Goal: Transaction & Acquisition: Purchase product/service

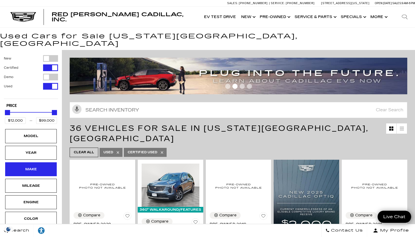
click at [34, 167] on div "Make" at bounding box center [31, 170] width 26 height 6
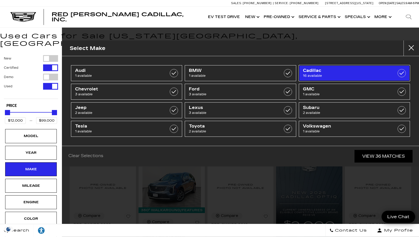
click at [402, 73] on label at bounding box center [401, 73] width 8 height 8
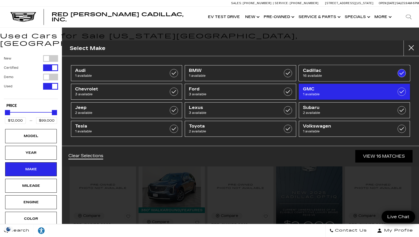
type input "$18,500"
checkbox input "true"
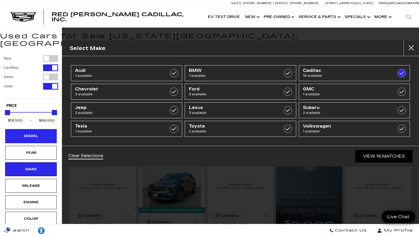
click at [37, 133] on div "Model" at bounding box center [31, 136] width 26 height 6
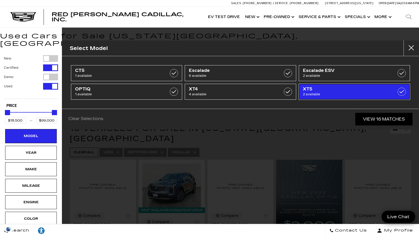
click at [402, 91] on label at bounding box center [401, 92] width 8 height 8
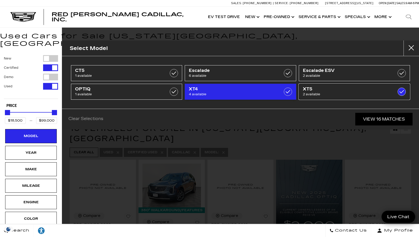
type input "$29,975"
type input "$38,000"
checkbox input "true"
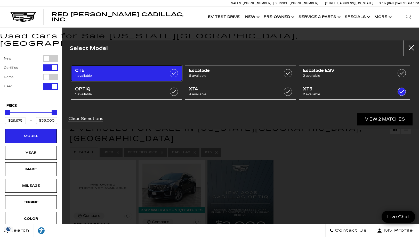
click at [173, 74] on label at bounding box center [174, 73] width 8 height 8
type input "$48,000"
checkbox input "true"
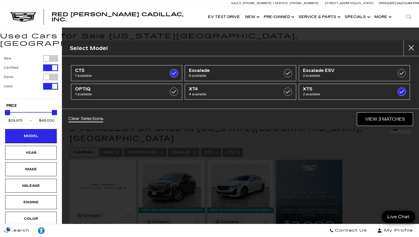
click at [382, 121] on link "View 3 Matches" at bounding box center [384, 119] width 55 height 13
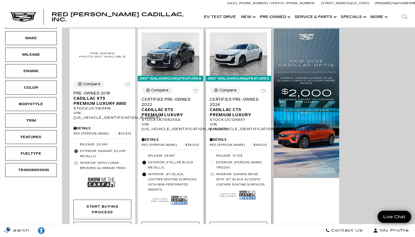
scroll to position [103, 0]
